Goal: Task Accomplishment & Management: Complete application form

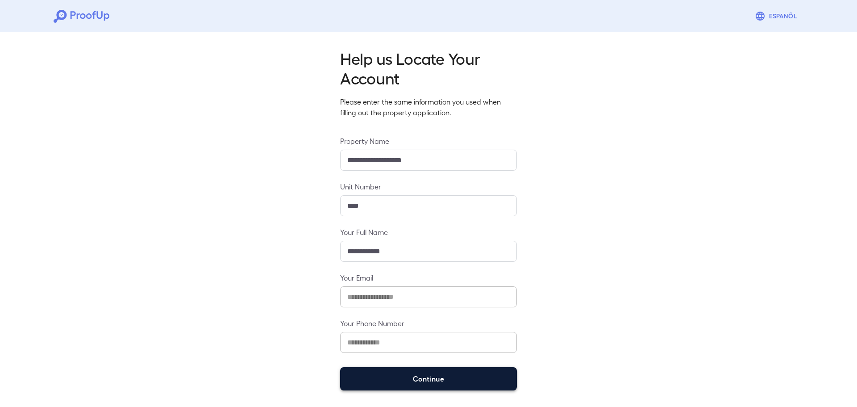
click at [453, 376] on button "Continue" at bounding box center [428, 378] width 177 height 23
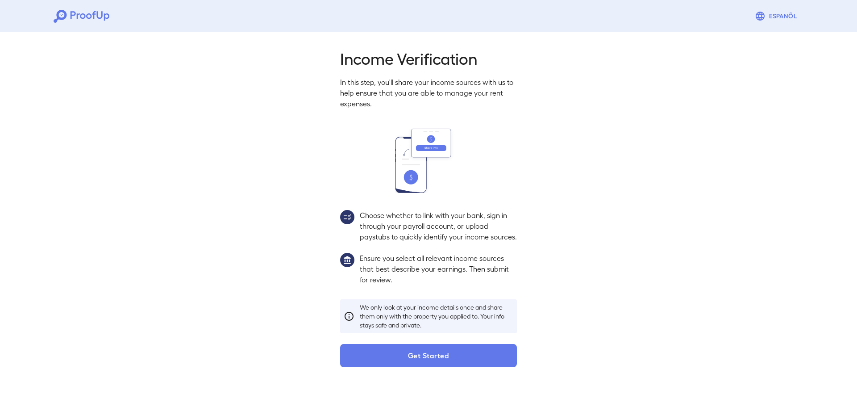
click at [431, 366] on button "Get Started" at bounding box center [428, 355] width 177 height 23
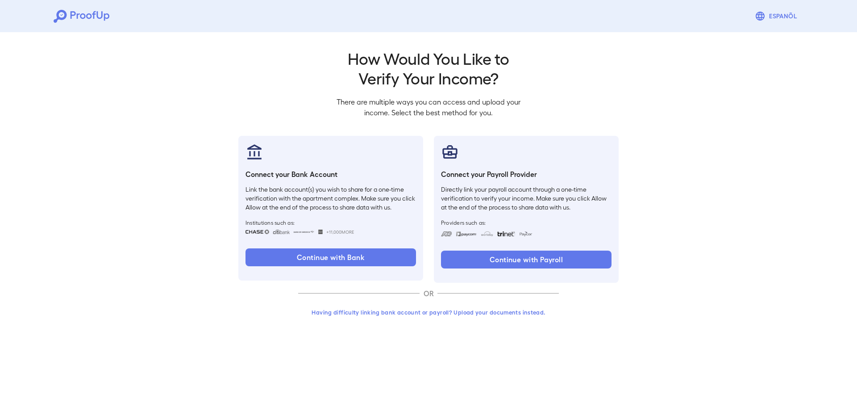
click at [451, 312] on button "Having difficulty linking bank account or payroll? Upload your documents instea…" at bounding box center [428, 312] width 261 height 16
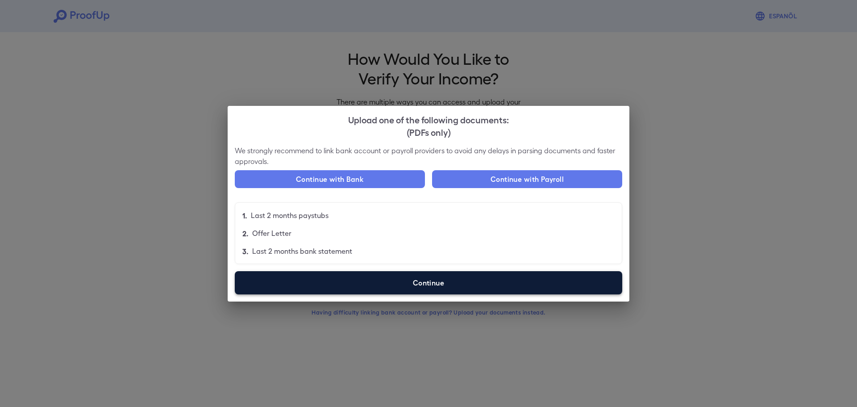
click at [468, 292] on label "Continue" at bounding box center [429, 282] width 388 height 23
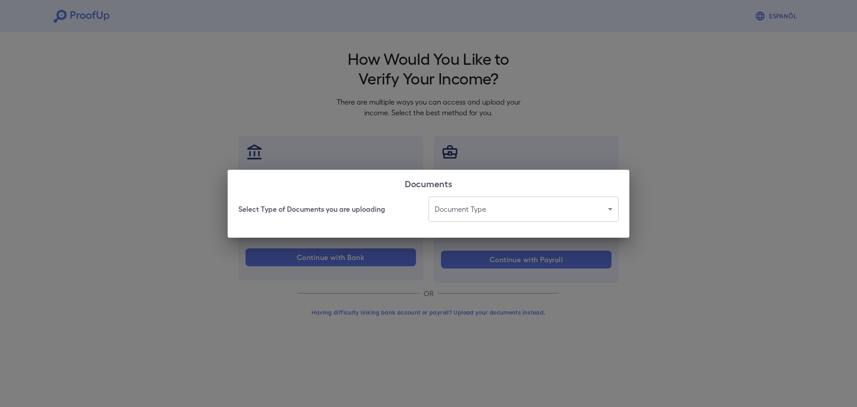
click at [562, 212] on body "Espanõl Go back How Would You Like to Verify Your Income? There are multiple wa…" at bounding box center [428, 170] width 857 height 341
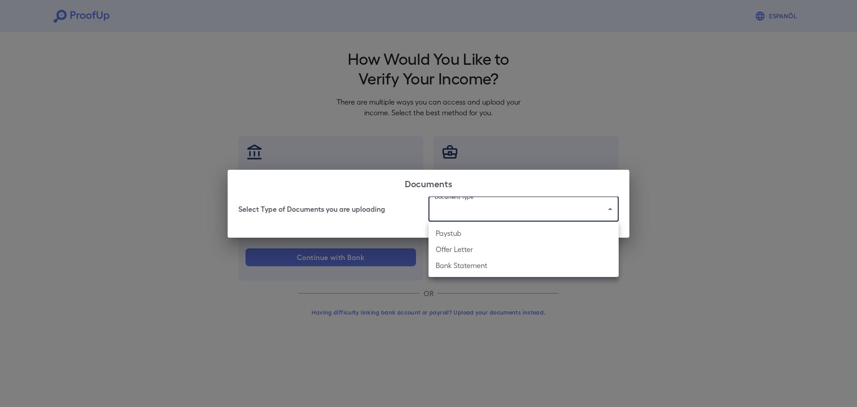
click at [467, 232] on li "Paystub" at bounding box center [524, 233] width 190 height 16
type input "*******"
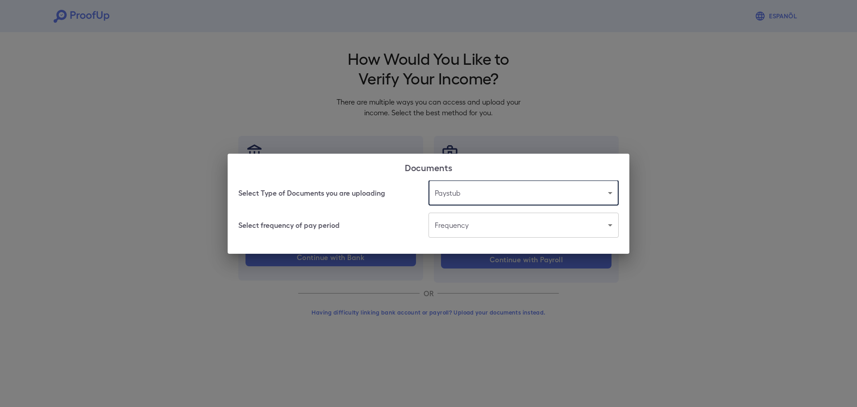
click at [455, 225] on body "Espanõl Go back How Would You Like to Verify Your Income? There are multiple wa…" at bounding box center [428, 170] width 857 height 341
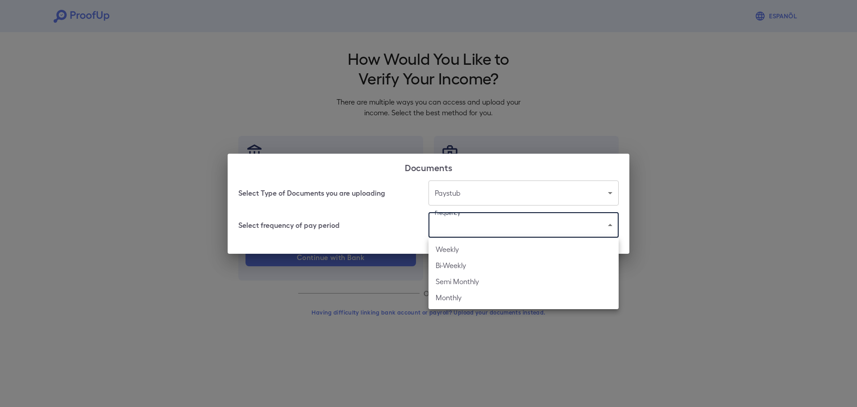
click at [457, 247] on li "Weekly" at bounding box center [524, 249] width 190 height 16
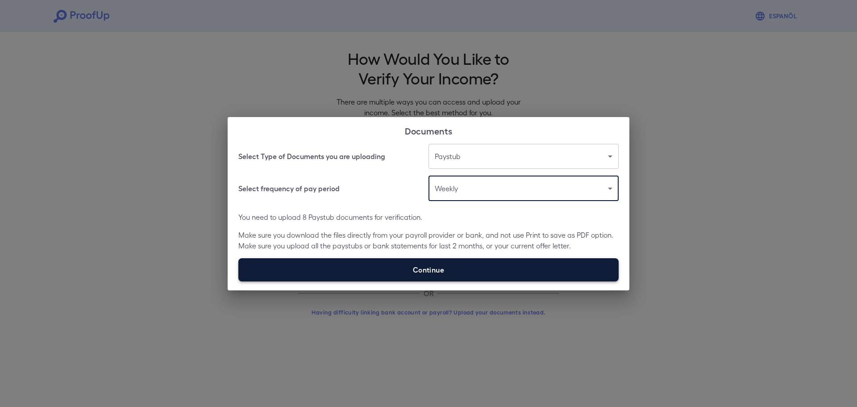
click at [421, 269] on label "Continue" at bounding box center [428, 269] width 380 height 23
click at [239, 281] on input "Continue" at bounding box center [238, 281] width 0 height 0
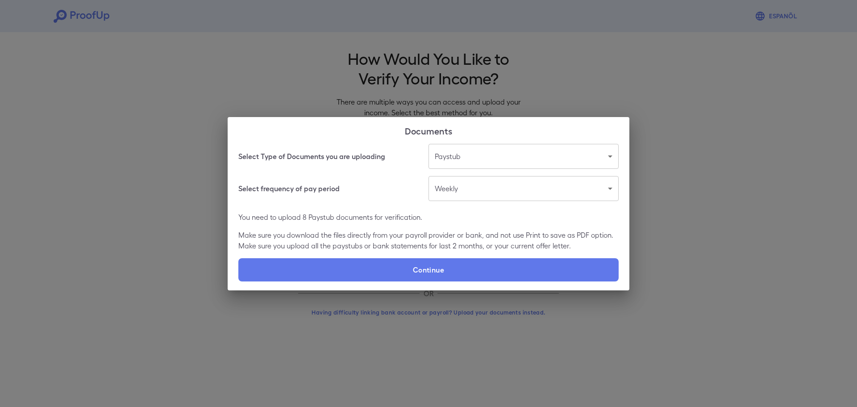
click at [498, 190] on body "Espanõl Go back How Would You Like to Verify Your Income? There are multiple wa…" at bounding box center [428, 170] width 857 height 341
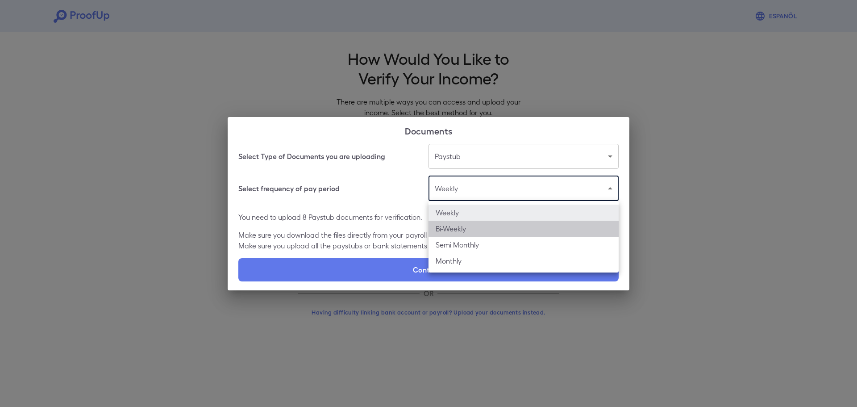
click at [456, 234] on li "Bi-Weekly" at bounding box center [524, 229] width 190 height 16
type input "*********"
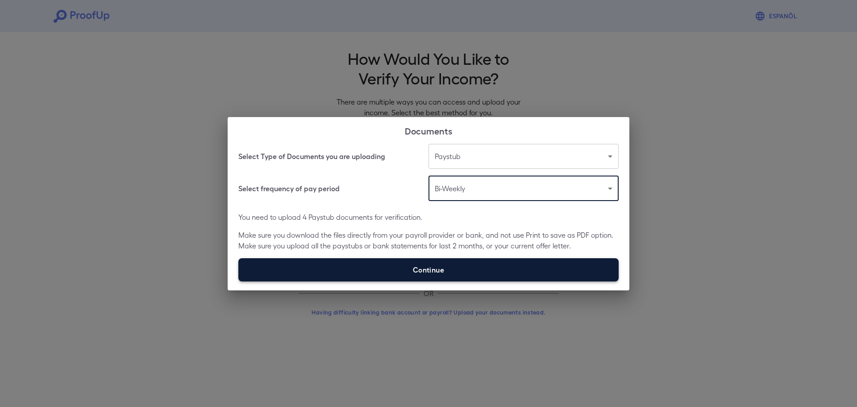
click at [440, 271] on label "Continue" at bounding box center [428, 269] width 380 height 23
click at [239, 281] on input "Continue" at bounding box center [238, 281] width 0 height 0
type input "**********"
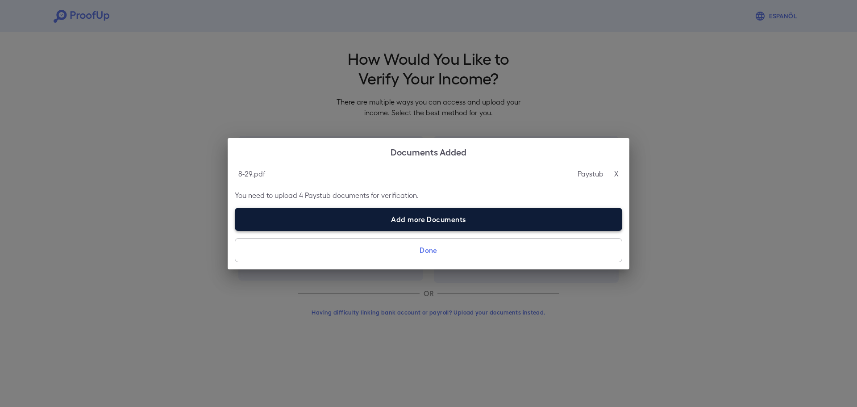
click at [426, 222] on label "Add more Documents" at bounding box center [429, 219] width 388 height 23
click at [235, 230] on input "Add more Documents" at bounding box center [235, 230] width 0 height 0
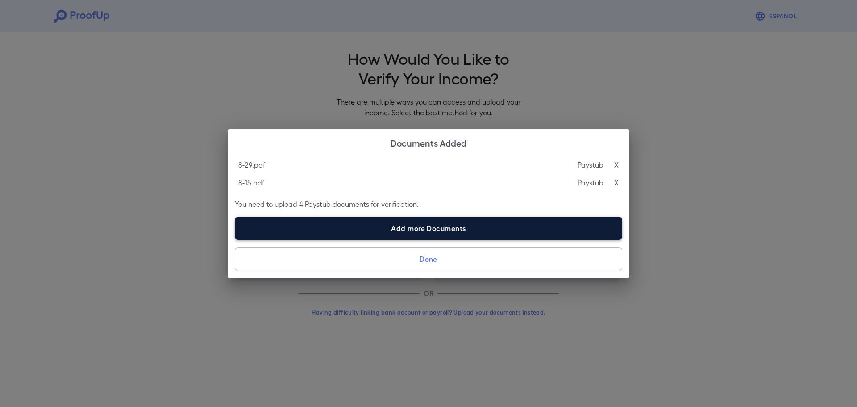
click at [371, 219] on label "Add more Documents" at bounding box center [429, 228] width 388 height 23
click at [235, 239] on input "Add more Documents" at bounding box center [235, 239] width 0 height 0
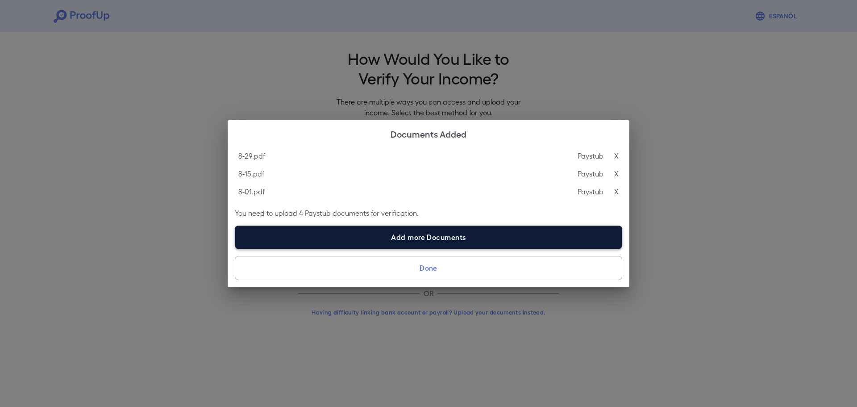
click at [338, 238] on label "Add more Documents" at bounding box center [429, 236] width 388 height 23
click at [235, 248] on input "Add more Documents" at bounding box center [235, 248] width 0 height 0
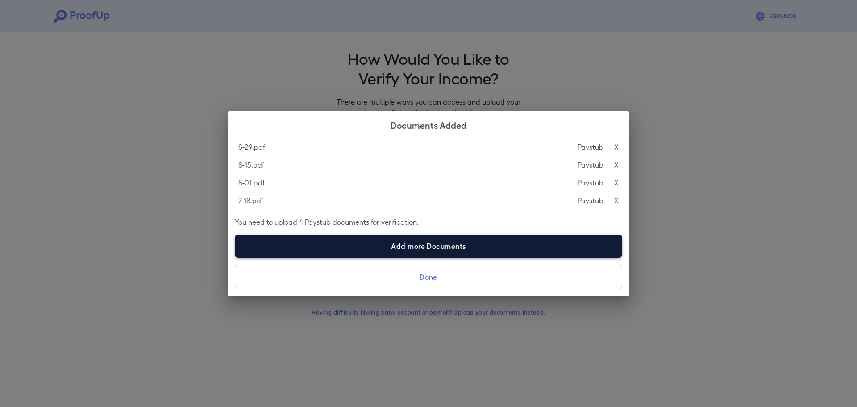
click at [440, 243] on label "Add more Documents" at bounding box center [429, 245] width 388 height 23
click at [235, 257] on input "Add more Documents" at bounding box center [235, 257] width 0 height 0
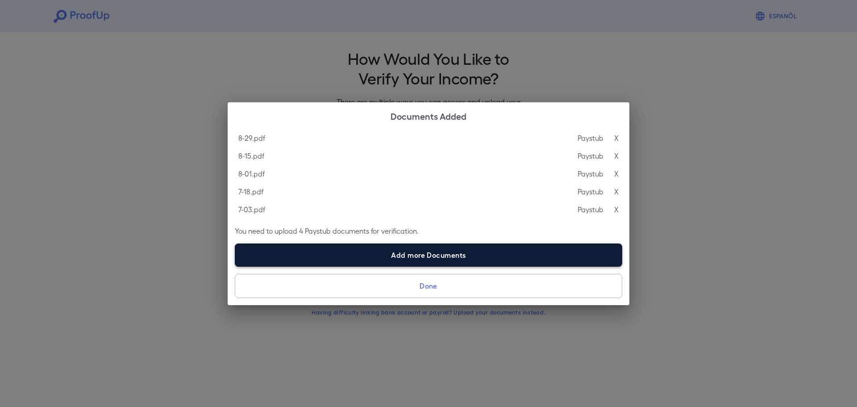
click at [426, 259] on label "Add more Documents" at bounding box center [429, 254] width 388 height 23
click at [235, 266] on input "Add more Documents" at bounding box center [235, 266] width 0 height 0
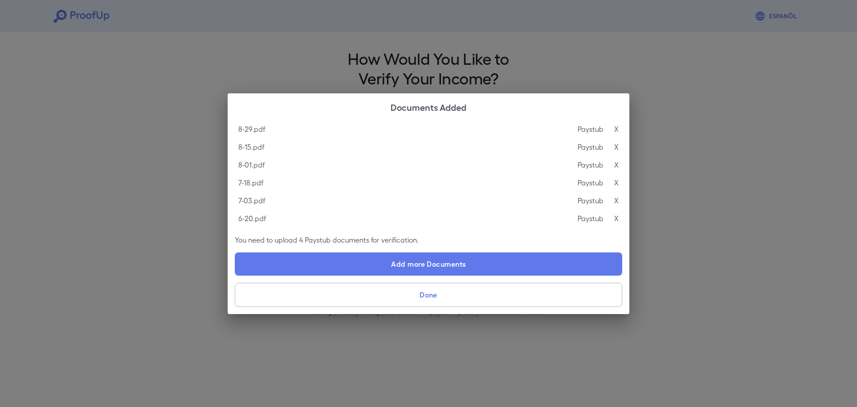
click at [415, 263] on label "Add more Documents" at bounding box center [429, 263] width 388 height 23
click at [235, 275] on input "Add more Documents" at bounding box center [235, 275] width 0 height 0
type input "**********"
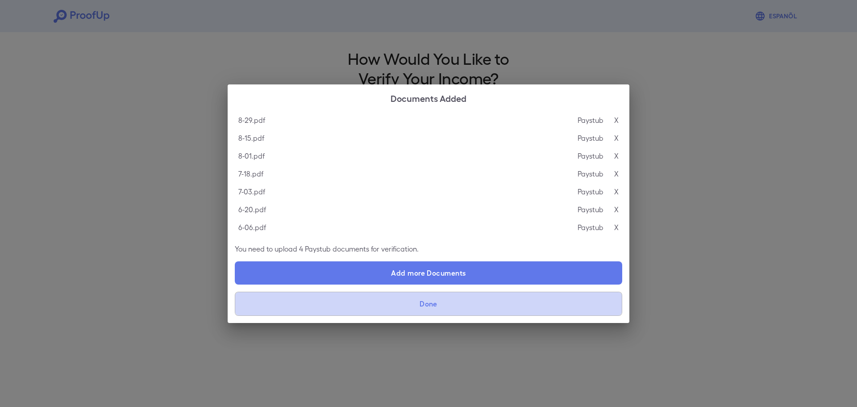
click at [463, 310] on button "Done" at bounding box center [429, 304] width 388 height 24
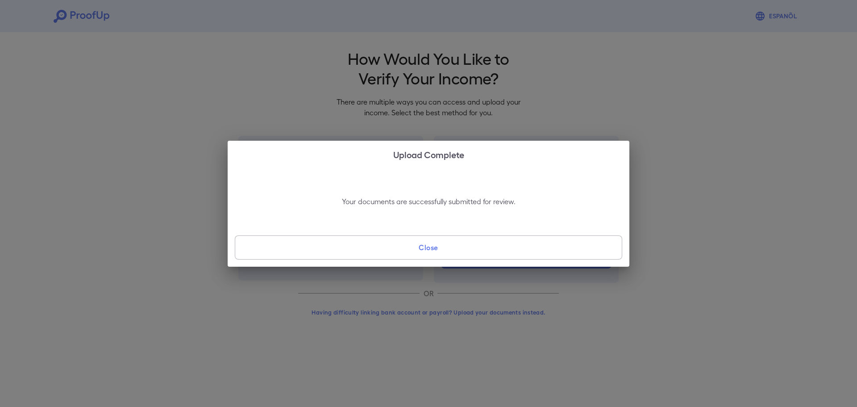
click at [427, 250] on button "Close" at bounding box center [429, 247] width 388 height 24
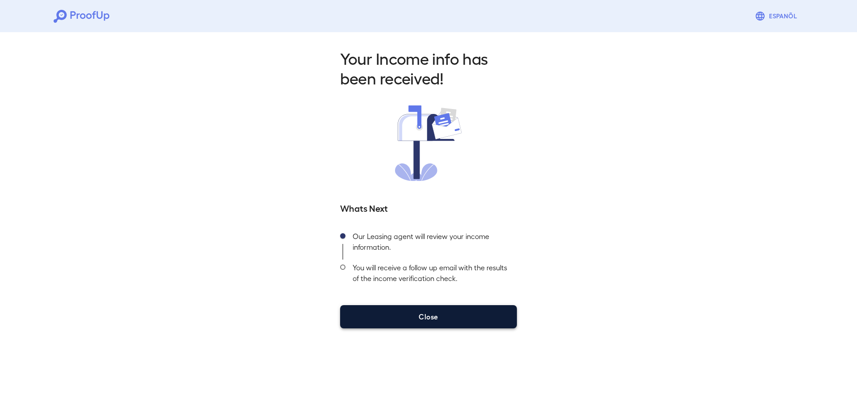
click at [453, 318] on button "Close" at bounding box center [428, 316] width 177 height 23
